Goal: Task Accomplishment & Management: Use online tool/utility

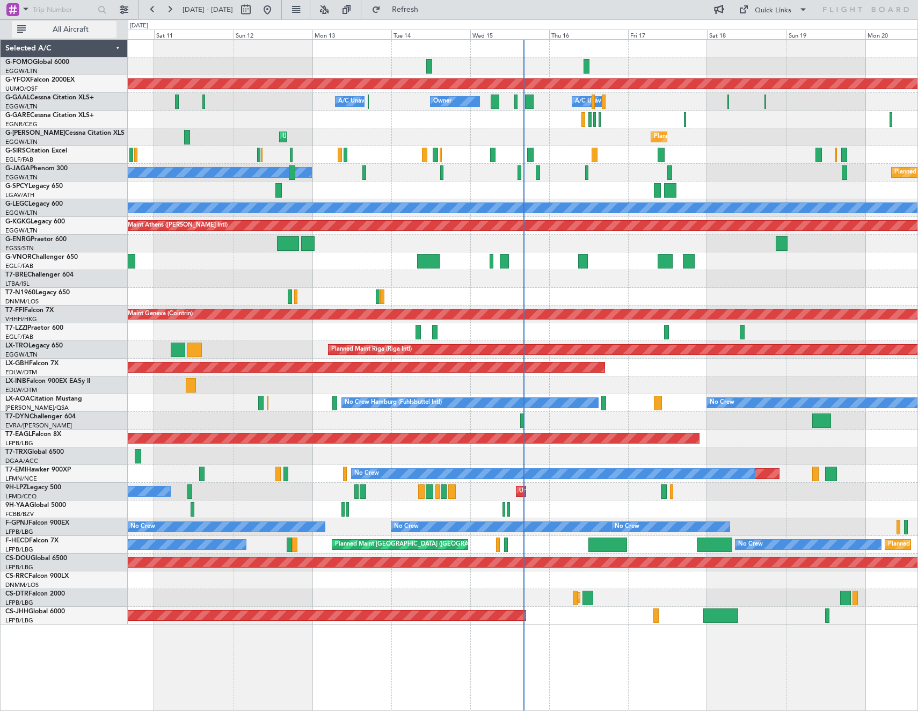
click at [60, 32] on span "All Aircraft" at bounding box center [70, 30] width 85 height 8
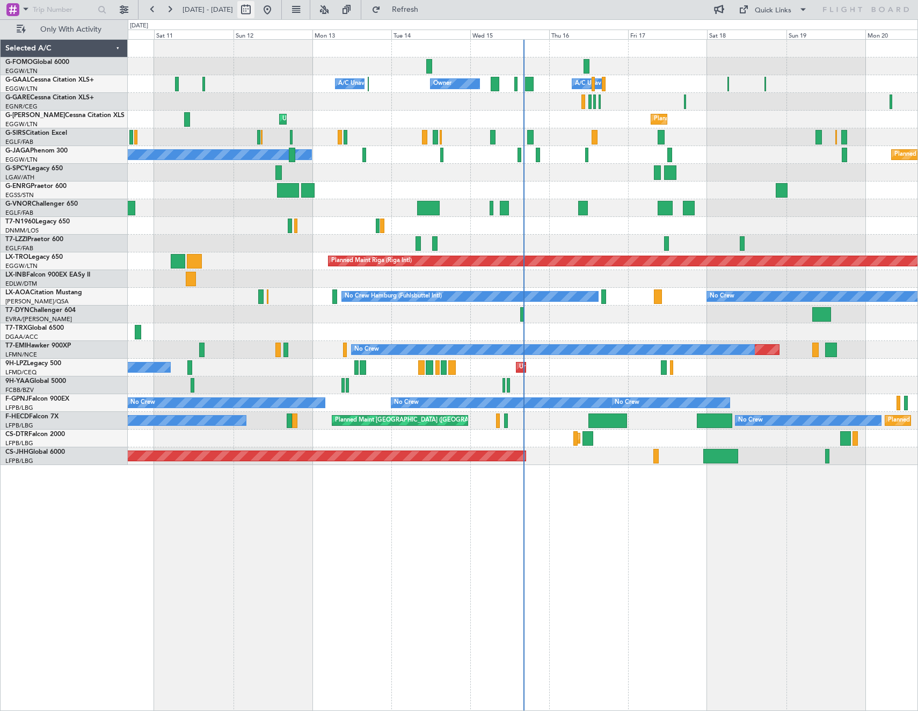
click at [254, 12] on button at bounding box center [245, 9] width 17 height 17
select select "10"
select select "2025"
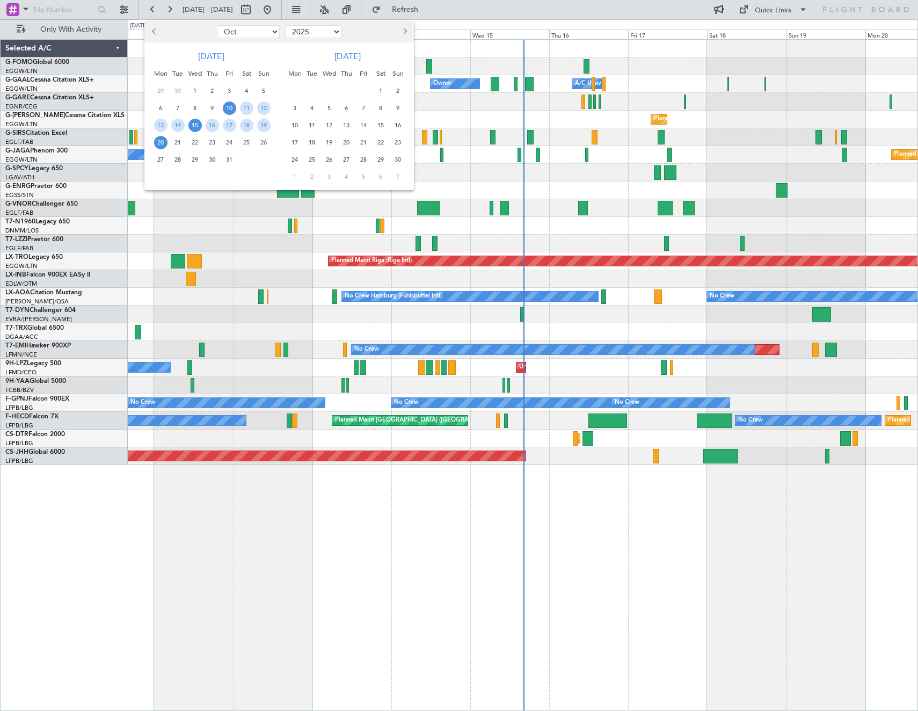
click at [195, 129] on span "15" at bounding box center [194, 125] width 13 height 13
click at [196, 142] on span "22" at bounding box center [194, 142] width 13 height 13
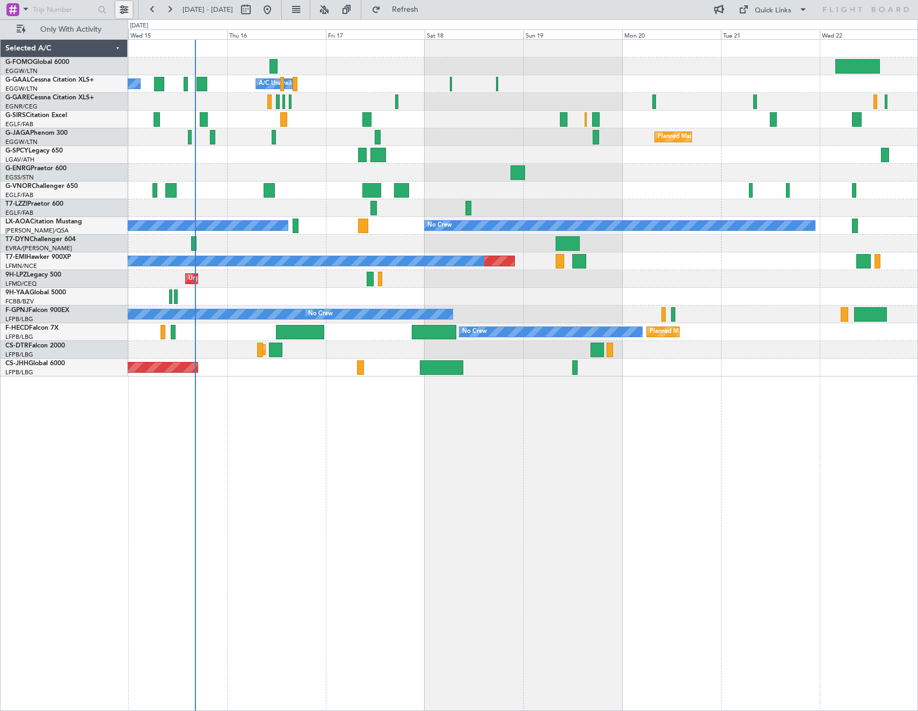
click at [127, 11] on button at bounding box center [123, 9] width 17 height 17
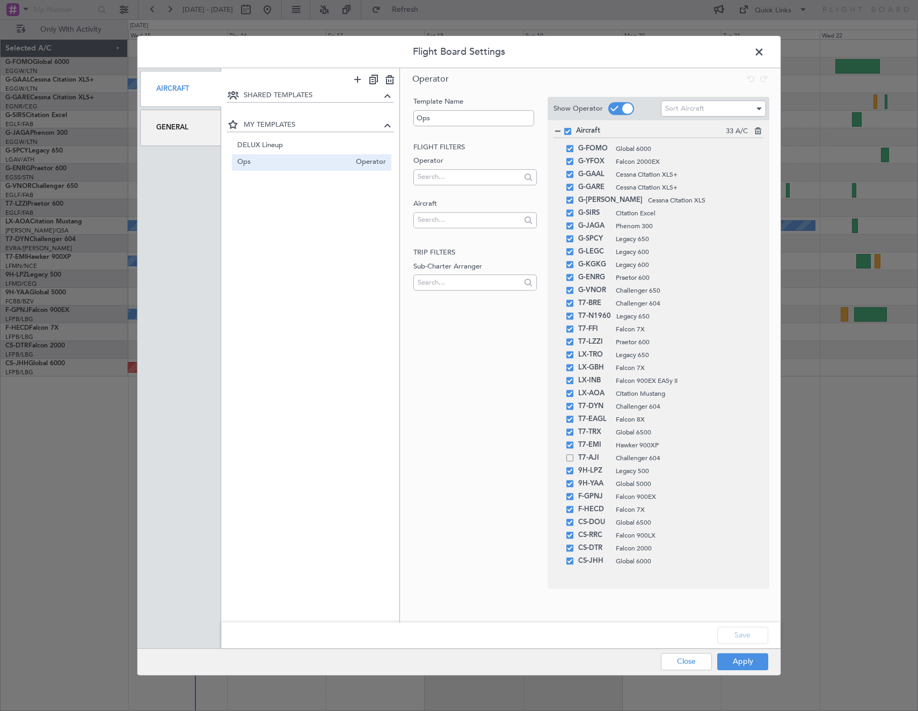
click at [193, 130] on div "General" at bounding box center [180, 128] width 81 height 36
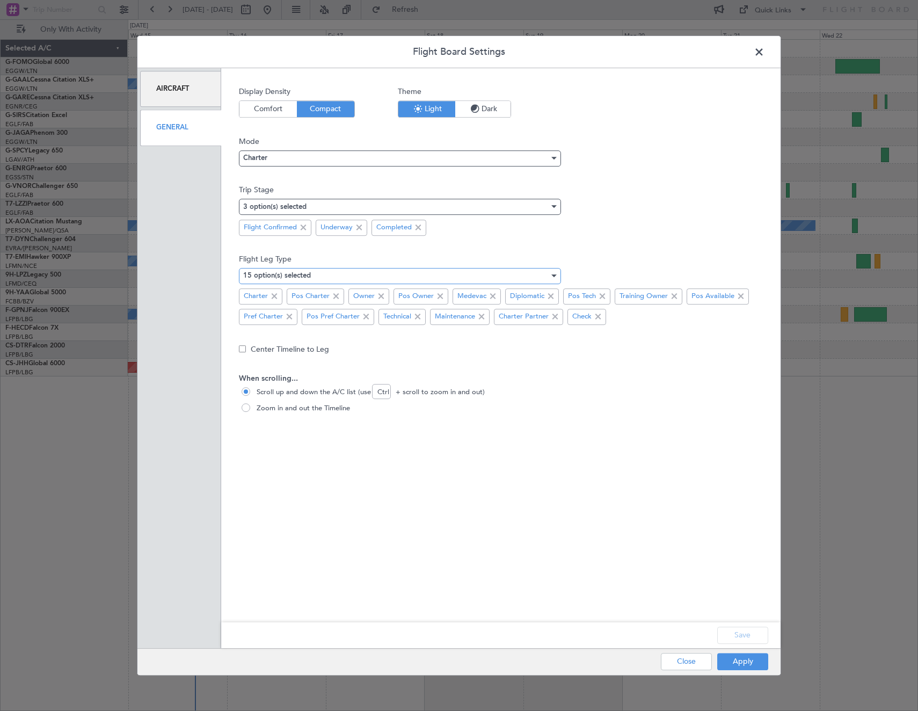
click at [315, 276] on div "15 option(s) selected" at bounding box center [396, 276] width 306 height 16
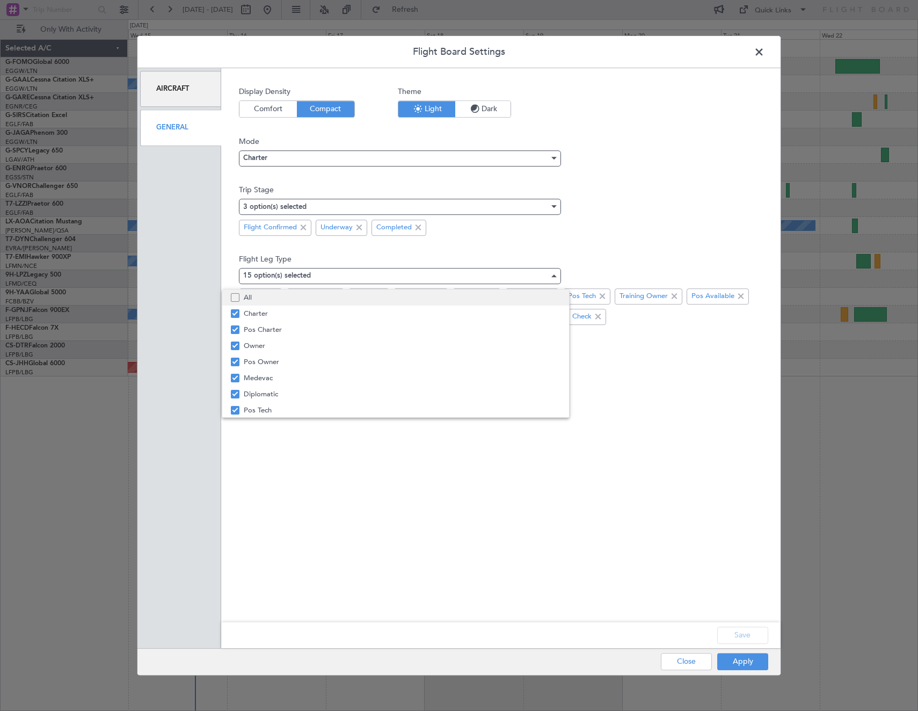
click at [264, 293] on span "All" at bounding box center [402, 297] width 317 height 16
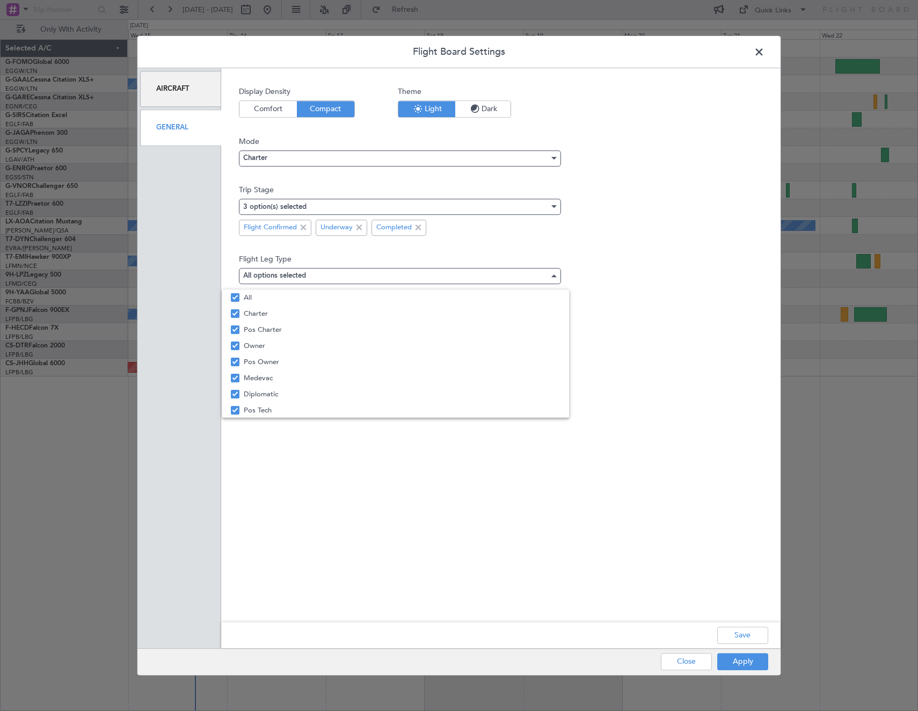
click at [514, 241] on div at bounding box center [459, 355] width 918 height 711
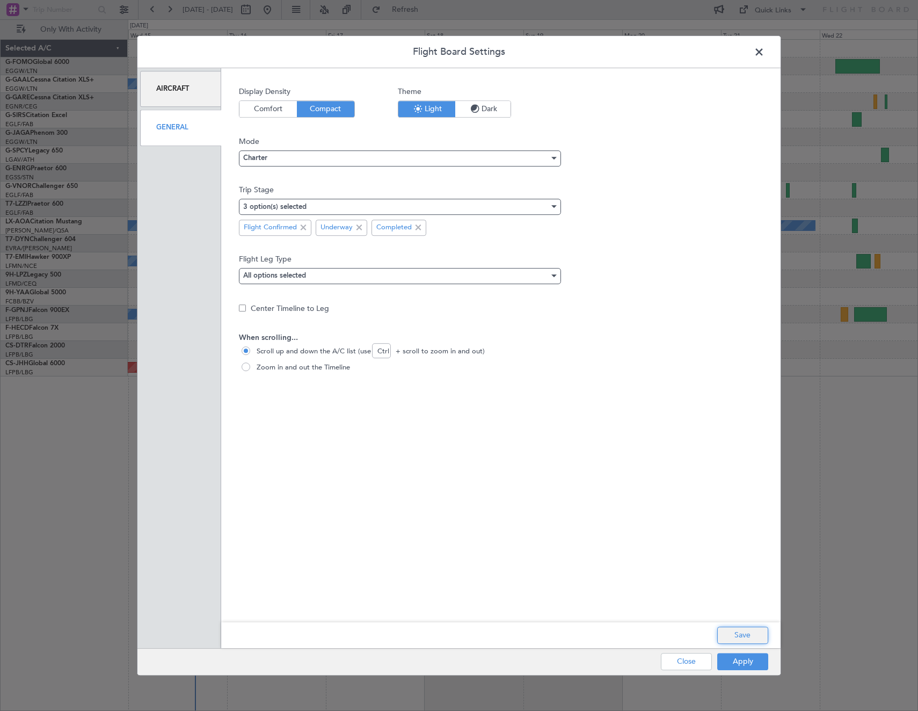
click at [744, 638] on button "Save" at bounding box center [742, 635] width 51 height 17
click at [748, 667] on button "Apply" at bounding box center [742, 661] width 51 height 17
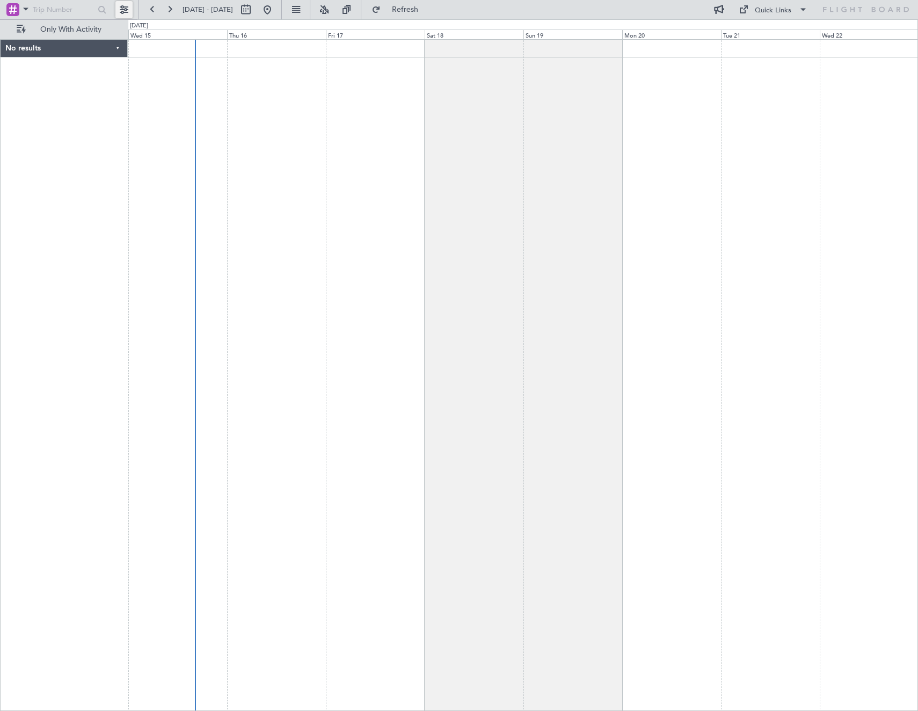
click at [127, 7] on button at bounding box center [123, 9] width 17 height 17
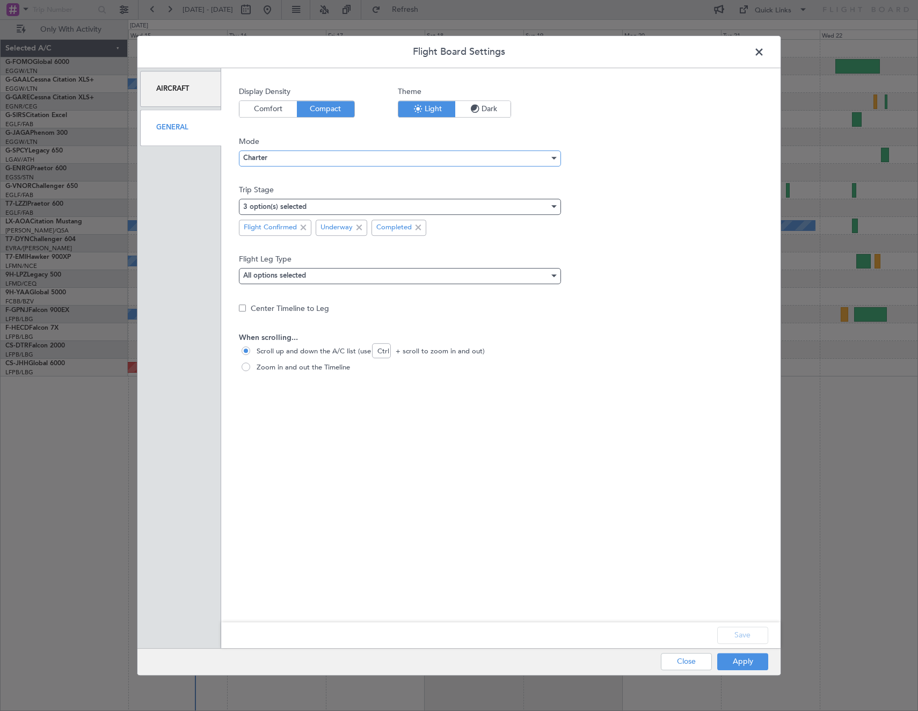
click at [300, 166] on div "Charter" at bounding box center [396, 158] width 306 height 16
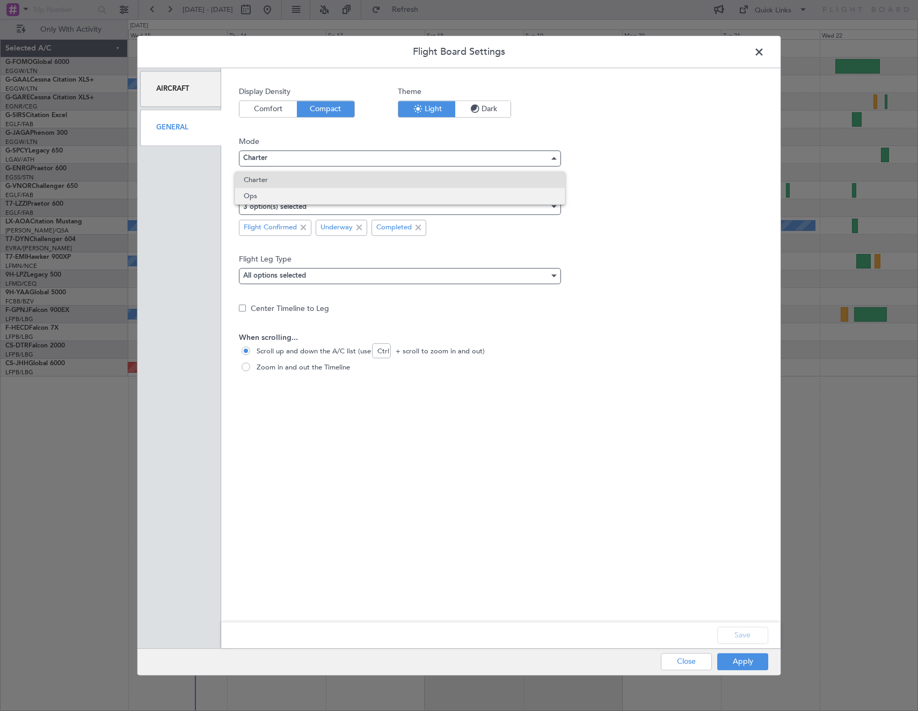
click at [253, 201] on span "Ops" at bounding box center [400, 196] width 312 height 16
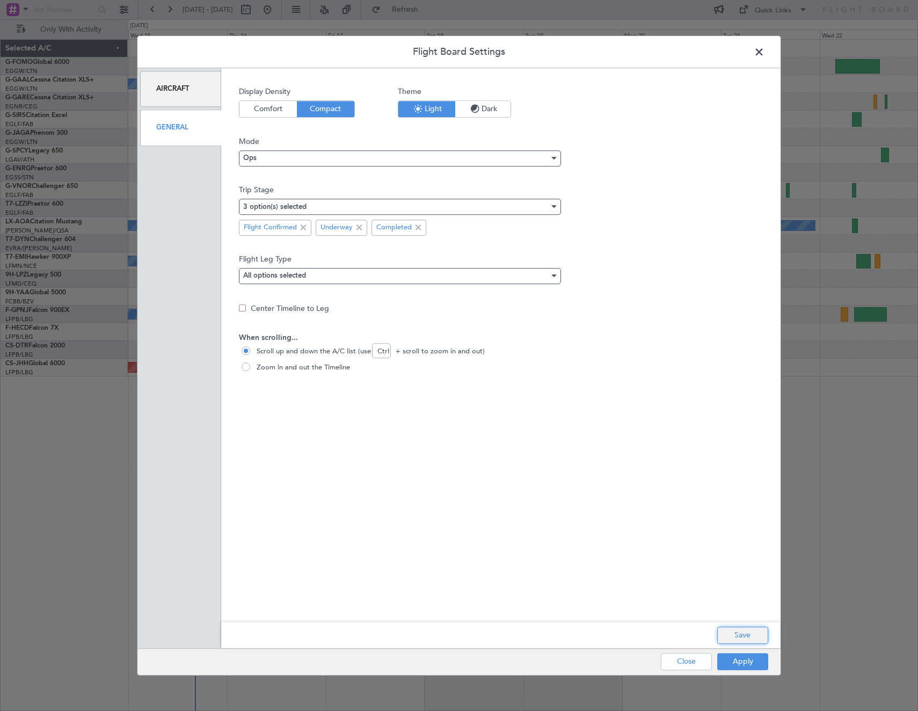
click at [732, 630] on button "Save" at bounding box center [742, 635] width 51 height 17
click at [755, 667] on button "Apply" at bounding box center [742, 661] width 51 height 17
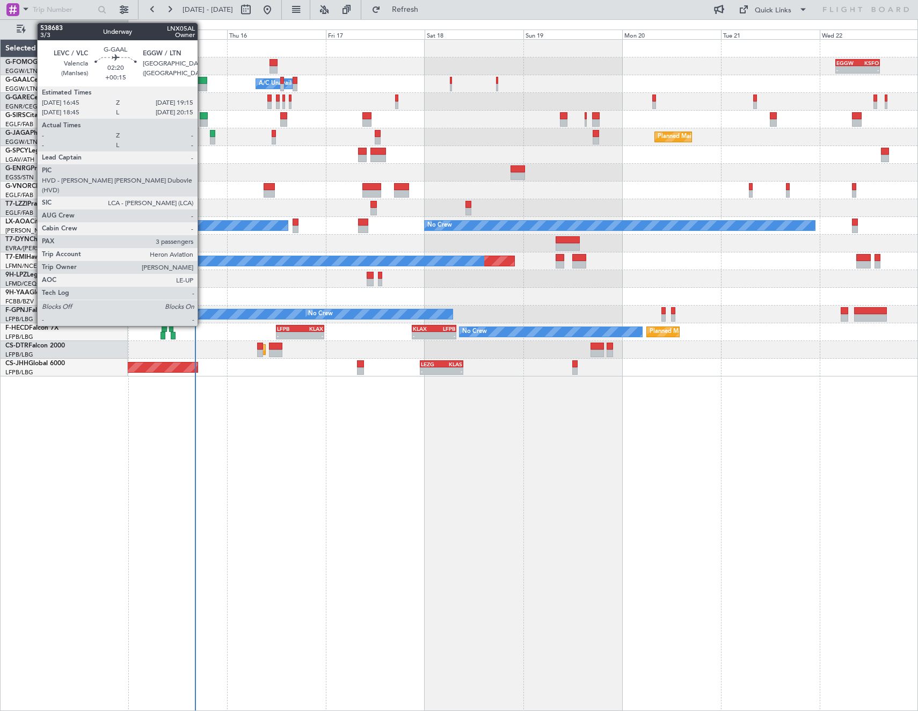
click at [202, 82] on div at bounding box center [202, 81] width 11 height 8
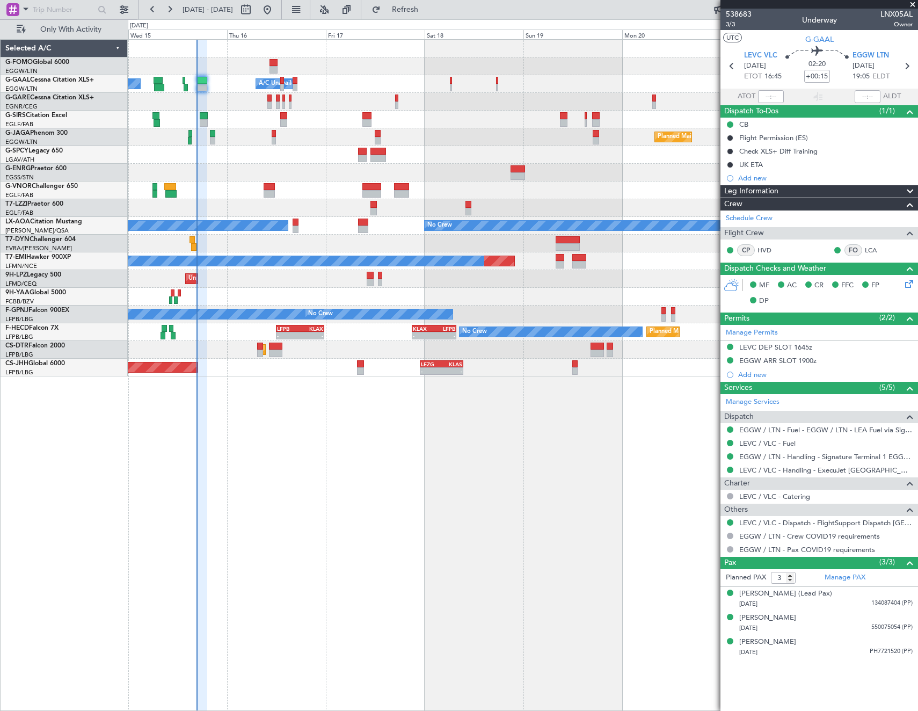
click at [435, 0] on fb-refresh-button "Refresh" at bounding box center [398, 9] width 75 height 19
click at [428, 8] on span "Refresh" at bounding box center [405, 10] width 45 height 8
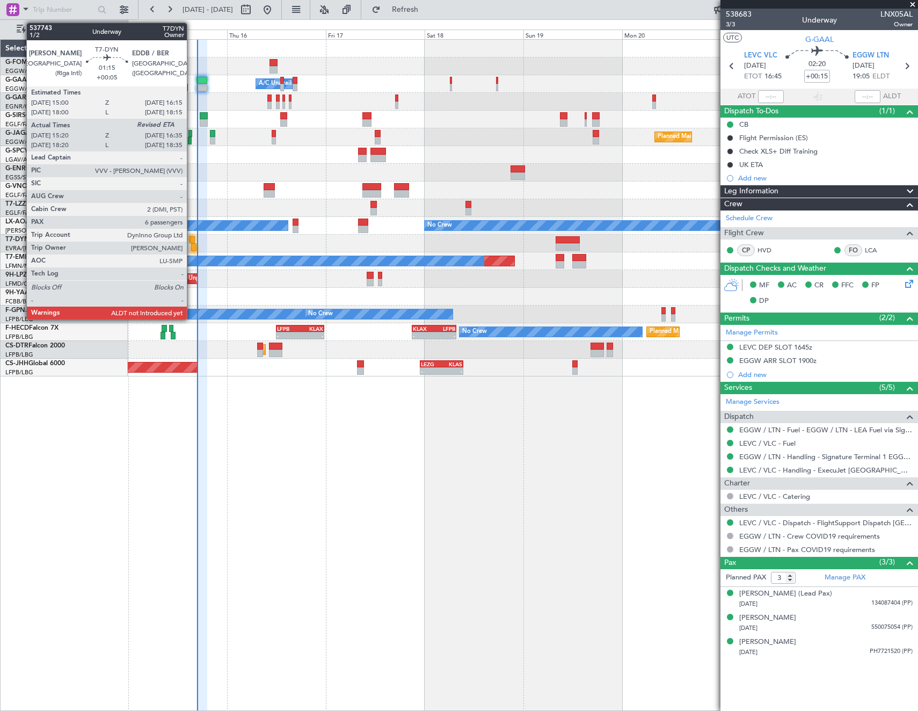
click at [192, 244] on div at bounding box center [193, 247] width 5 height 8
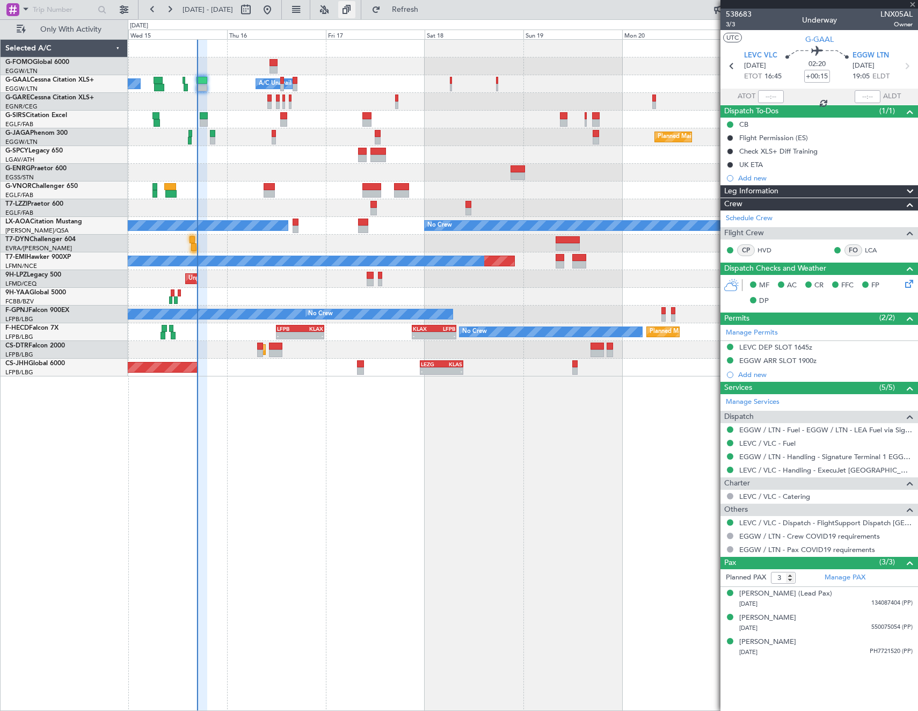
type input "+00:05"
type input "15:20"
type input "6"
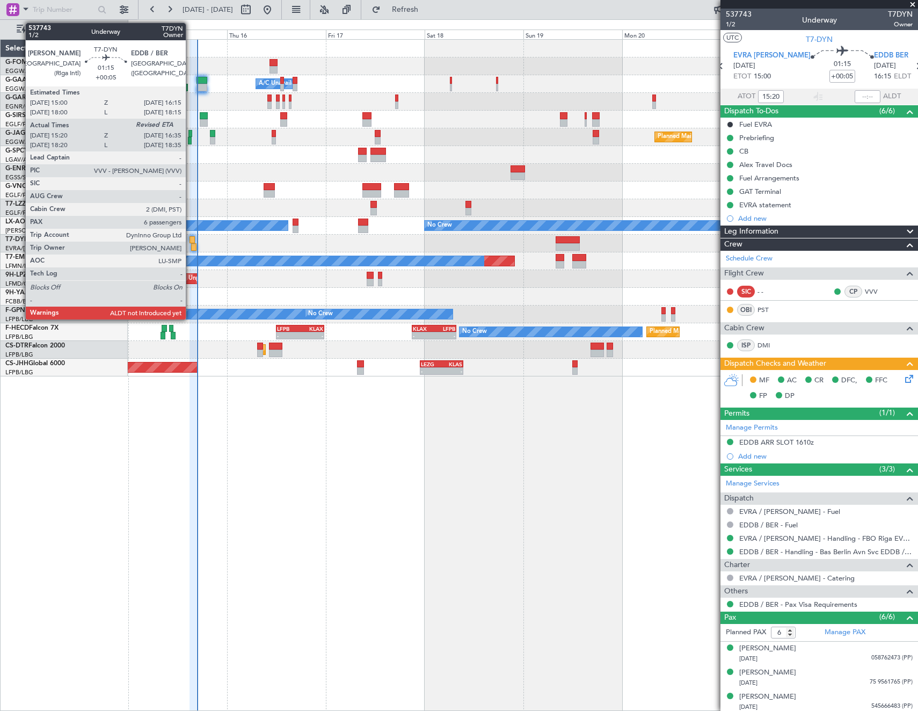
click at [191, 243] on div at bounding box center [193, 247] width 5 height 8
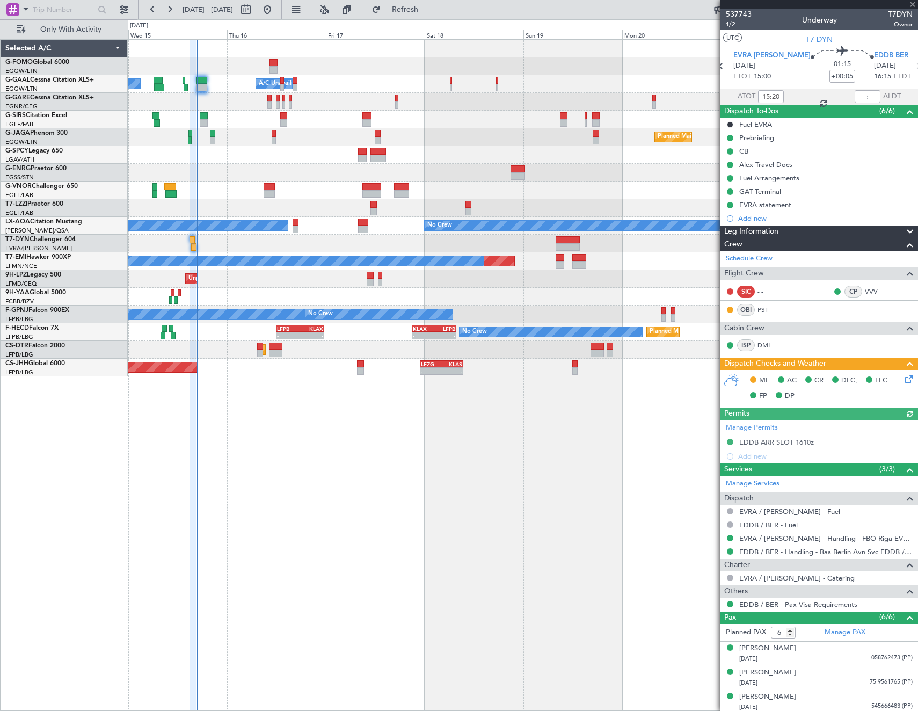
click at [859, 98] on div at bounding box center [868, 96] width 26 height 13
click at [873, 95] on input "text" at bounding box center [868, 96] width 26 height 13
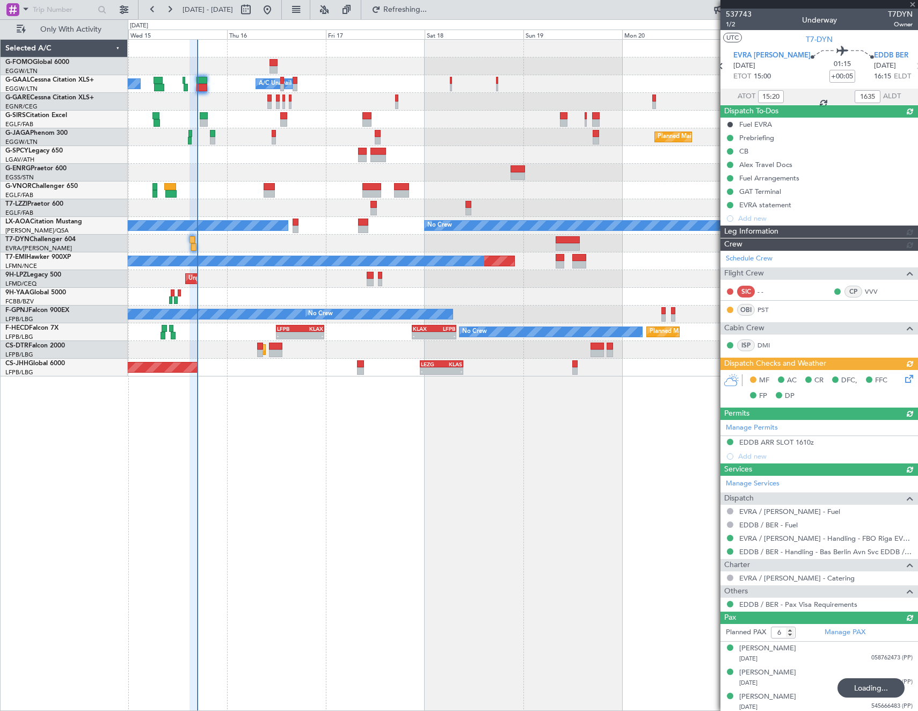
click at [856, 38] on section "UTC T7-DYN" at bounding box center [820, 38] width 198 height 16
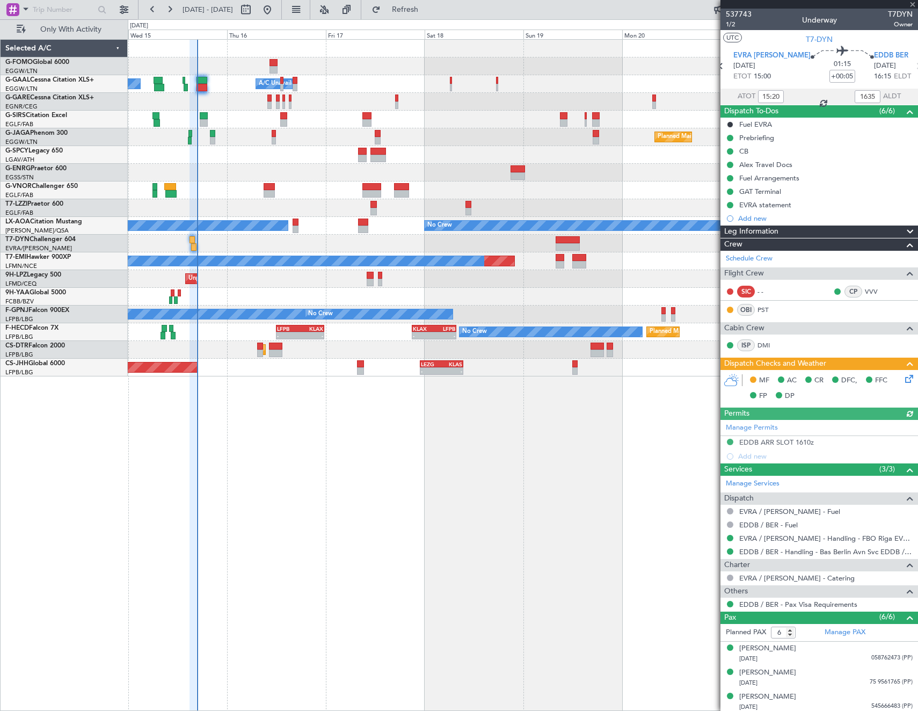
type input "16:35"
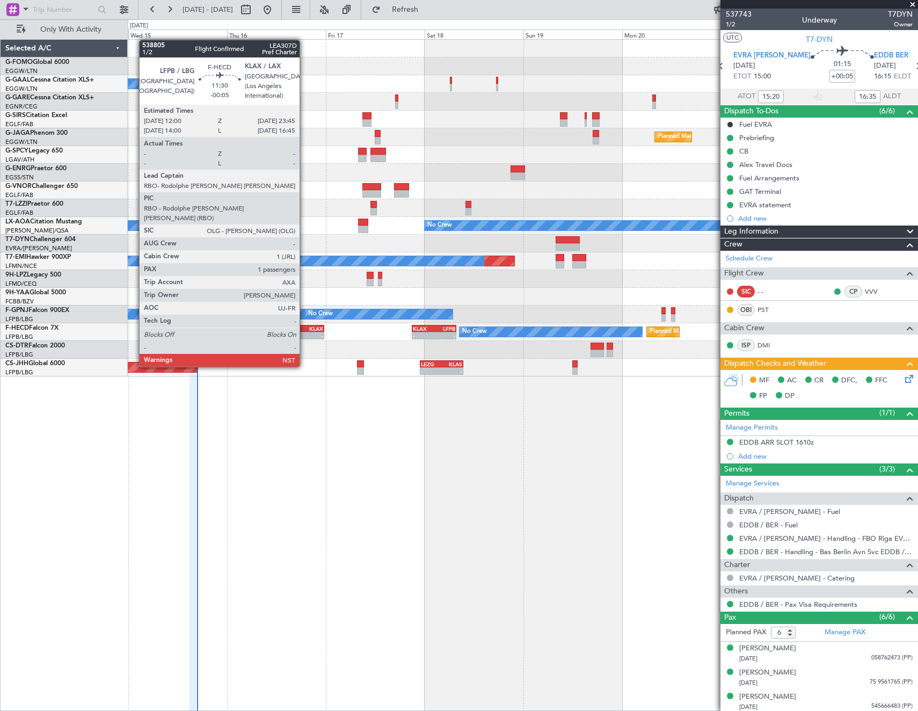
click at [304, 337] on div "-" at bounding box center [311, 335] width 23 height 6
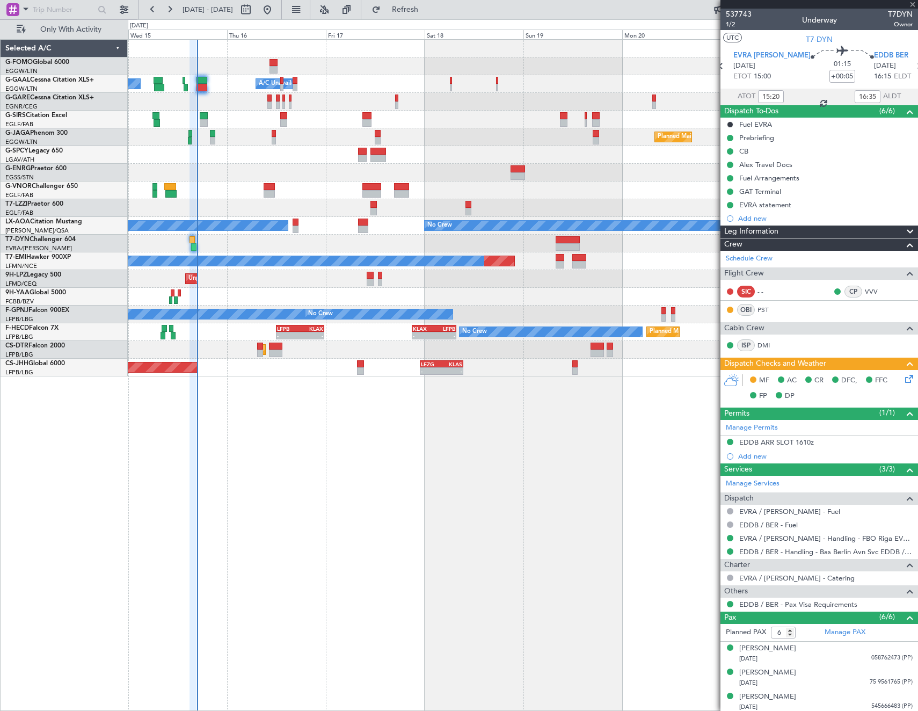
type input "-00:05"
type input "1"
